Goal: Check status: Check status

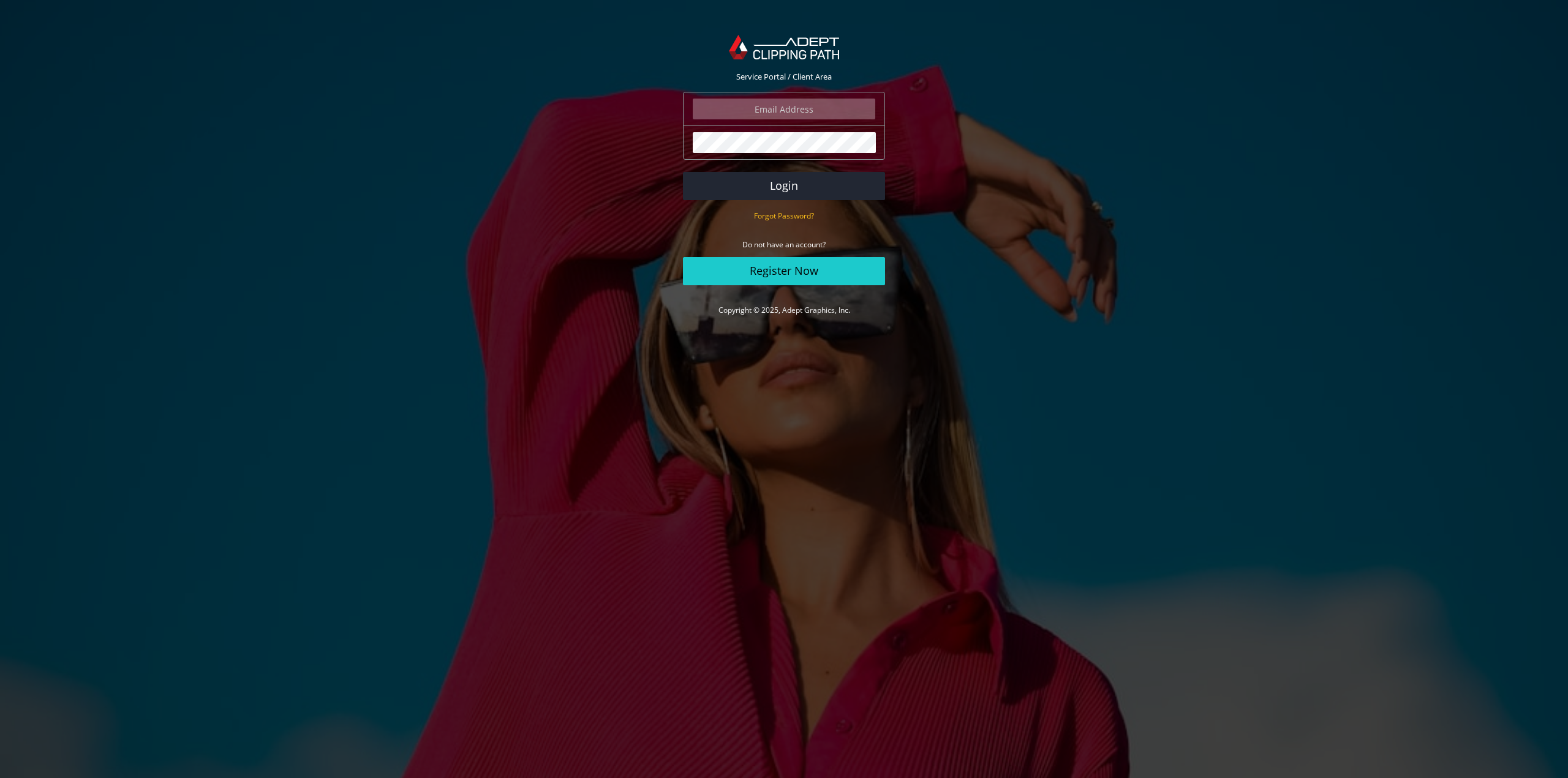
click at [793, 109] on input "email" at bounding box center [784, 109] width 182 height 21
type input "[EMAIL_ADDRESS][DOMAIN_NAME]"
click at [806, 193] on button "Login" at bounding box center [784, 186] width 202 height 28
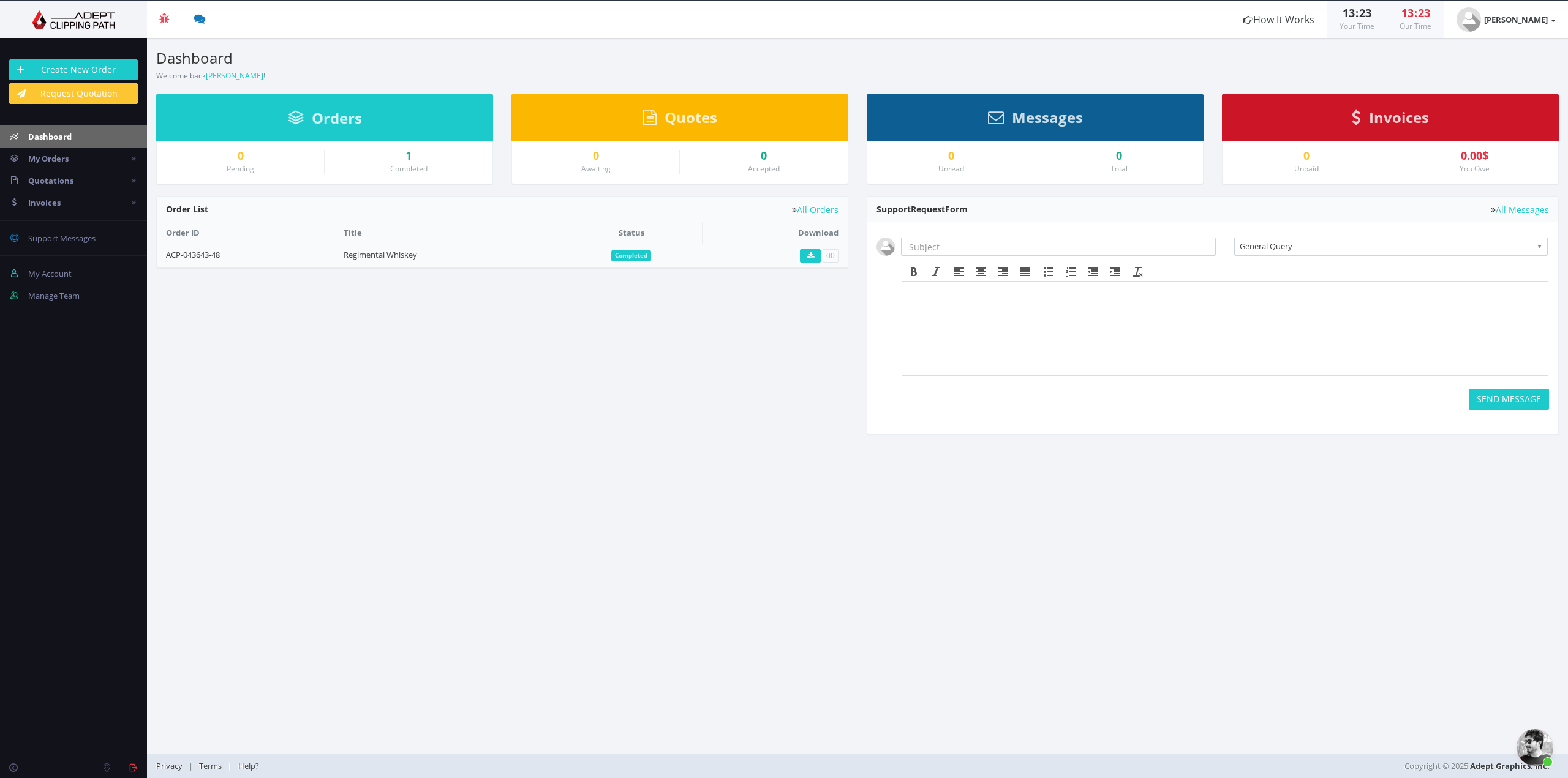
click at [407, 158] on div "1" at bounding box center [408, 156] width 149 height 12
click at [814, 256] on icon at bounding box center [811, 255] width 6 height 7
